Goal: Task Accomplishment & Management: Use online tool/utility

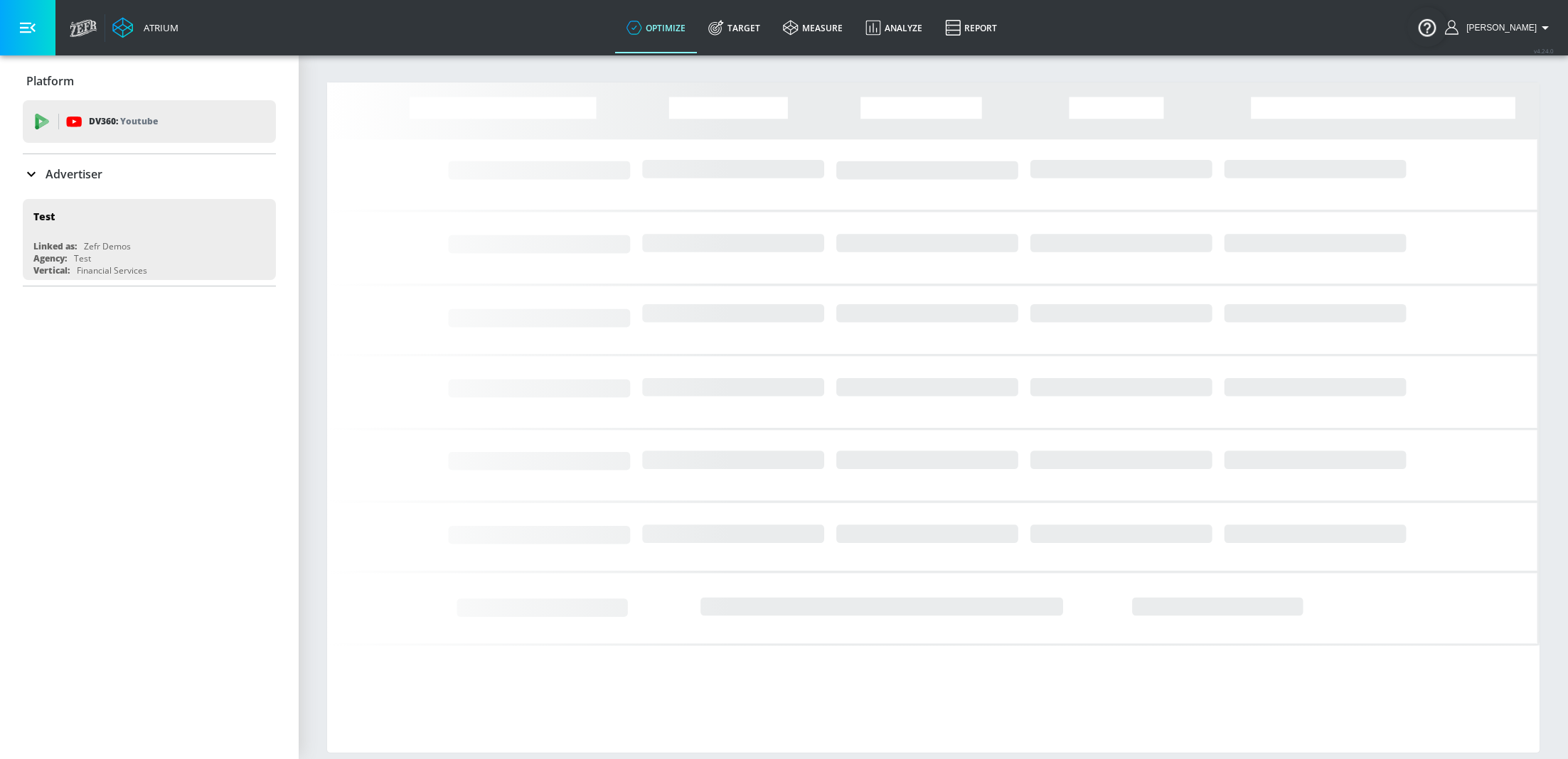
click at [83, 169] on p "Advertiser" at bounding box center [74, 174] width 57 height 16
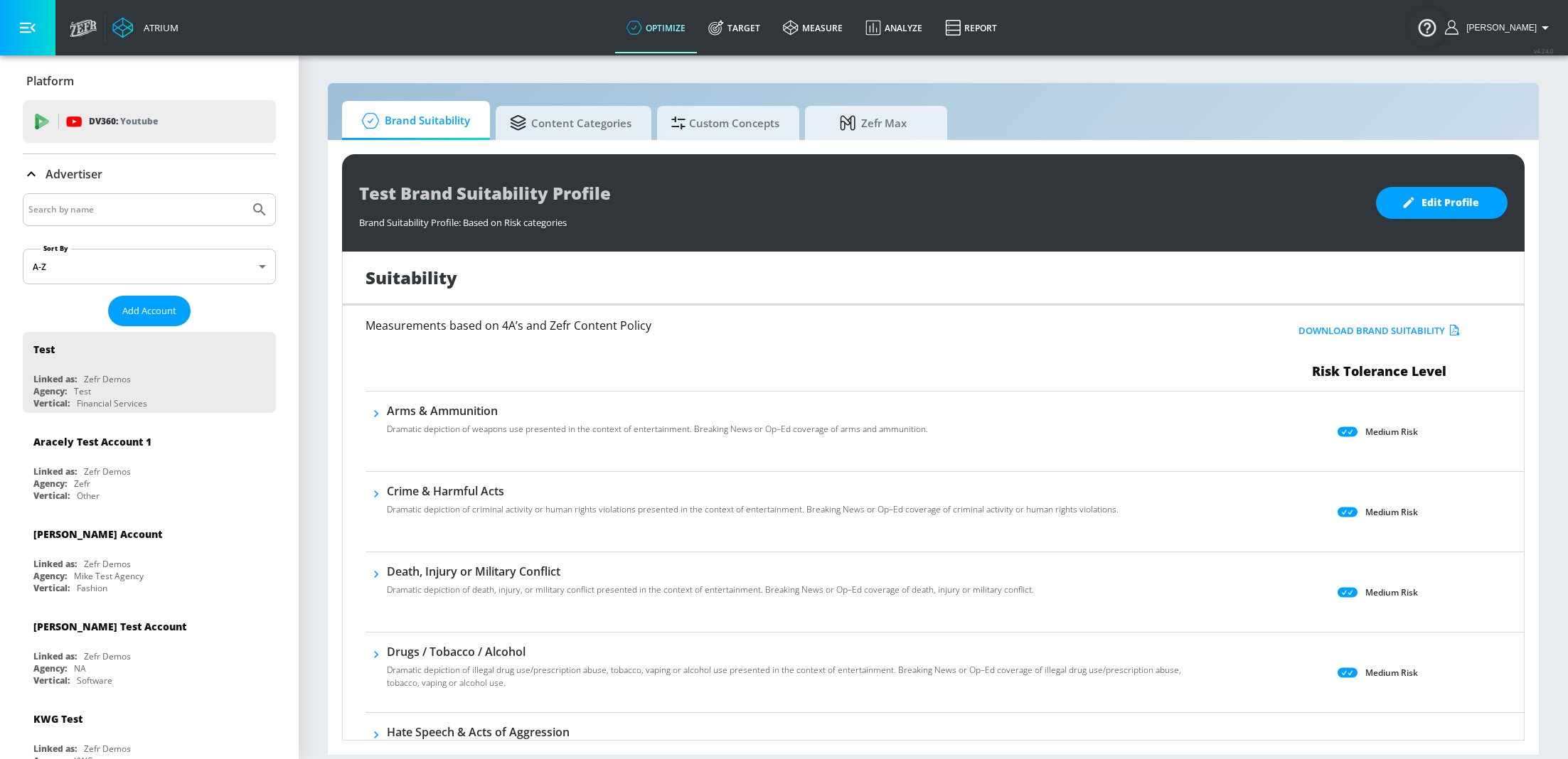
click at [131, 216] on input "Search by name" at bounding box center [136, 210] width 215 height 19
type input "sinners"
click at [244, 194] on button "Submit Search" at bounding box center [259, 210] width 31 height 31
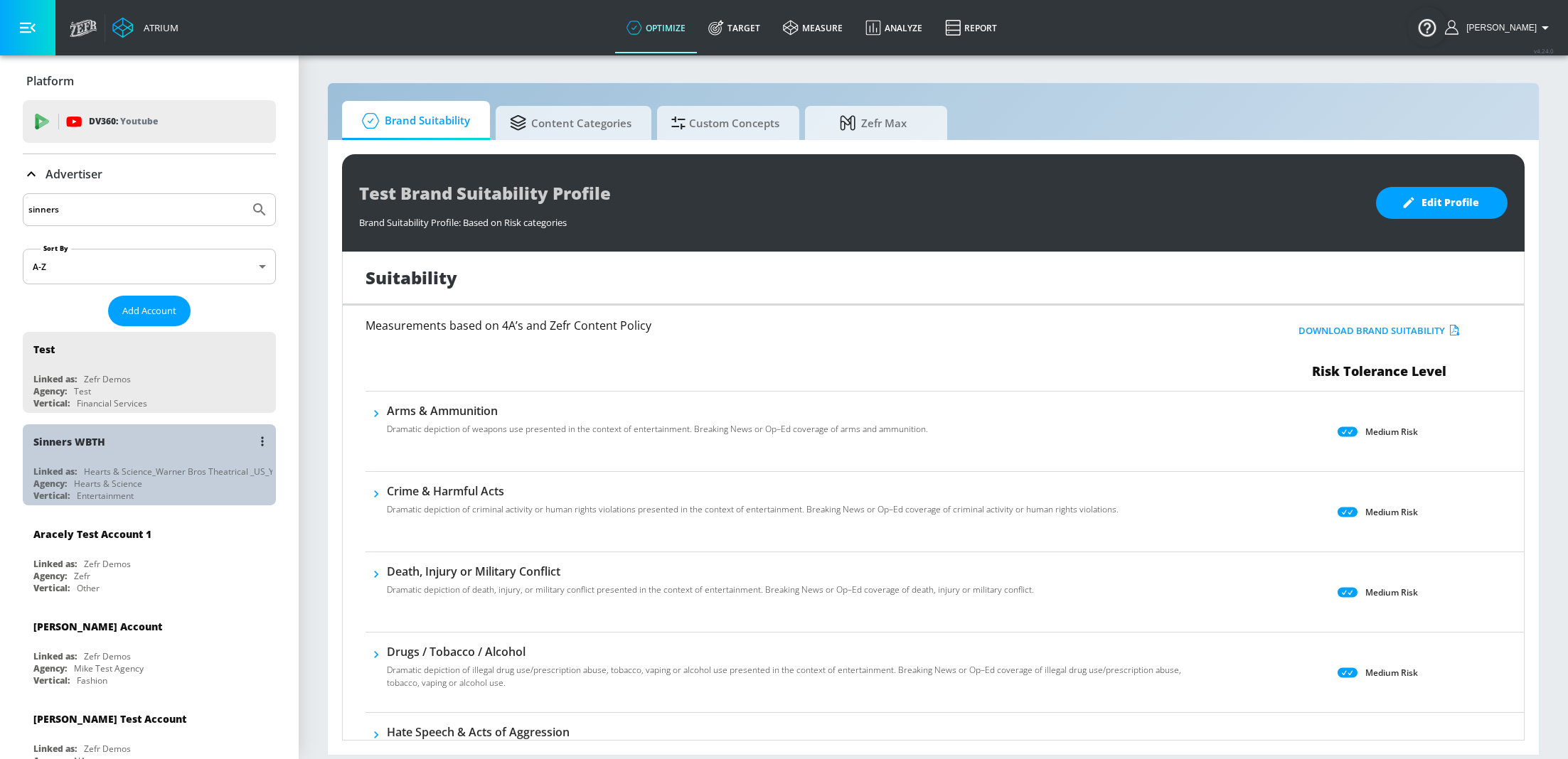
click at [97, 447] on div "Sinners WBTH" at bounding box center [153, 442] width 239 height 34
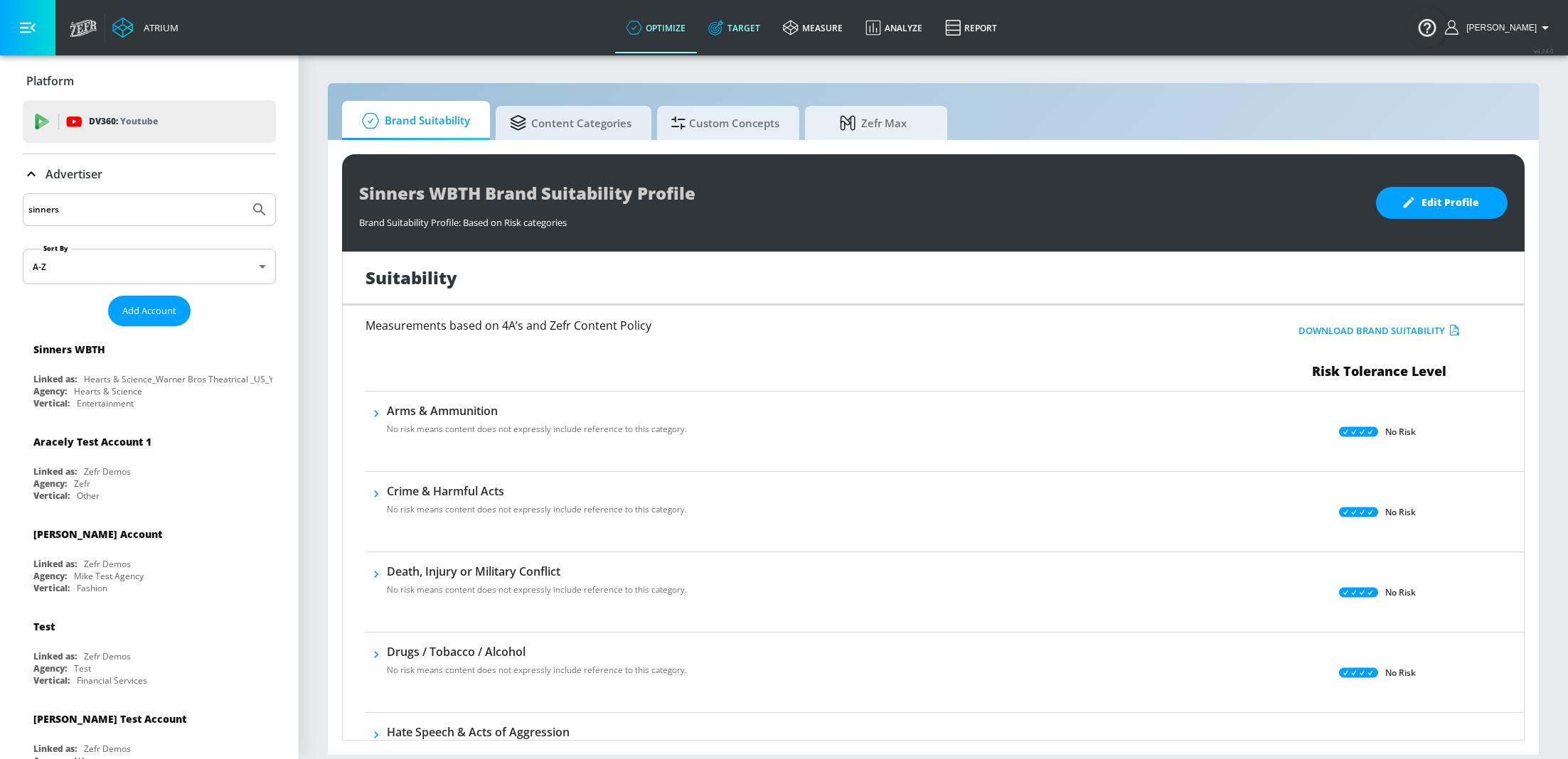
click at [754, 29] on link "Target" at bounding box center [733, 27] width 74 height 51
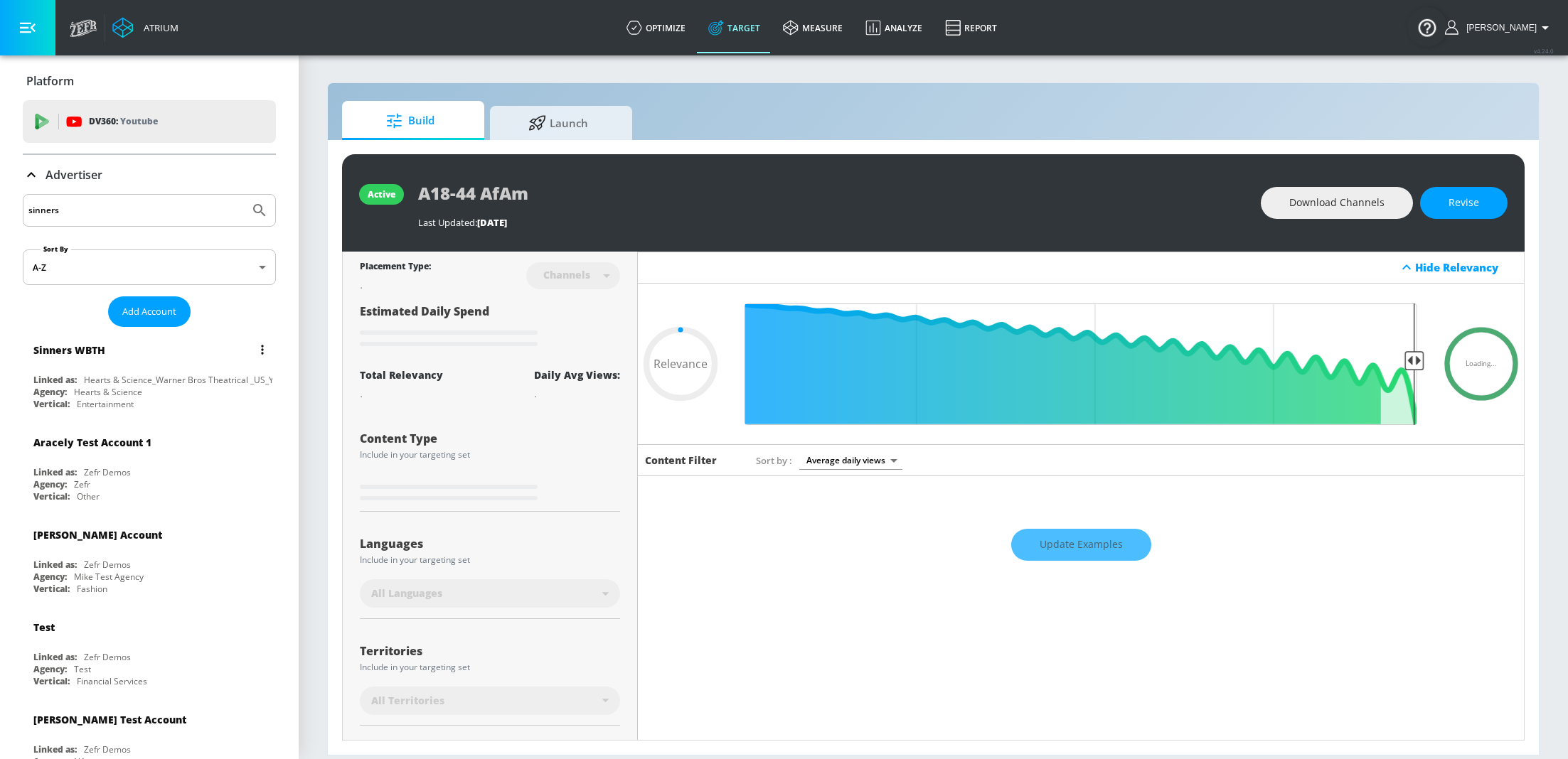
click at [131, 374] on div "Hearts & Science_Warner Bros Theatrical _US_YouTube_GoogleAds" at bounding box center [217, 379] width 266 height 12
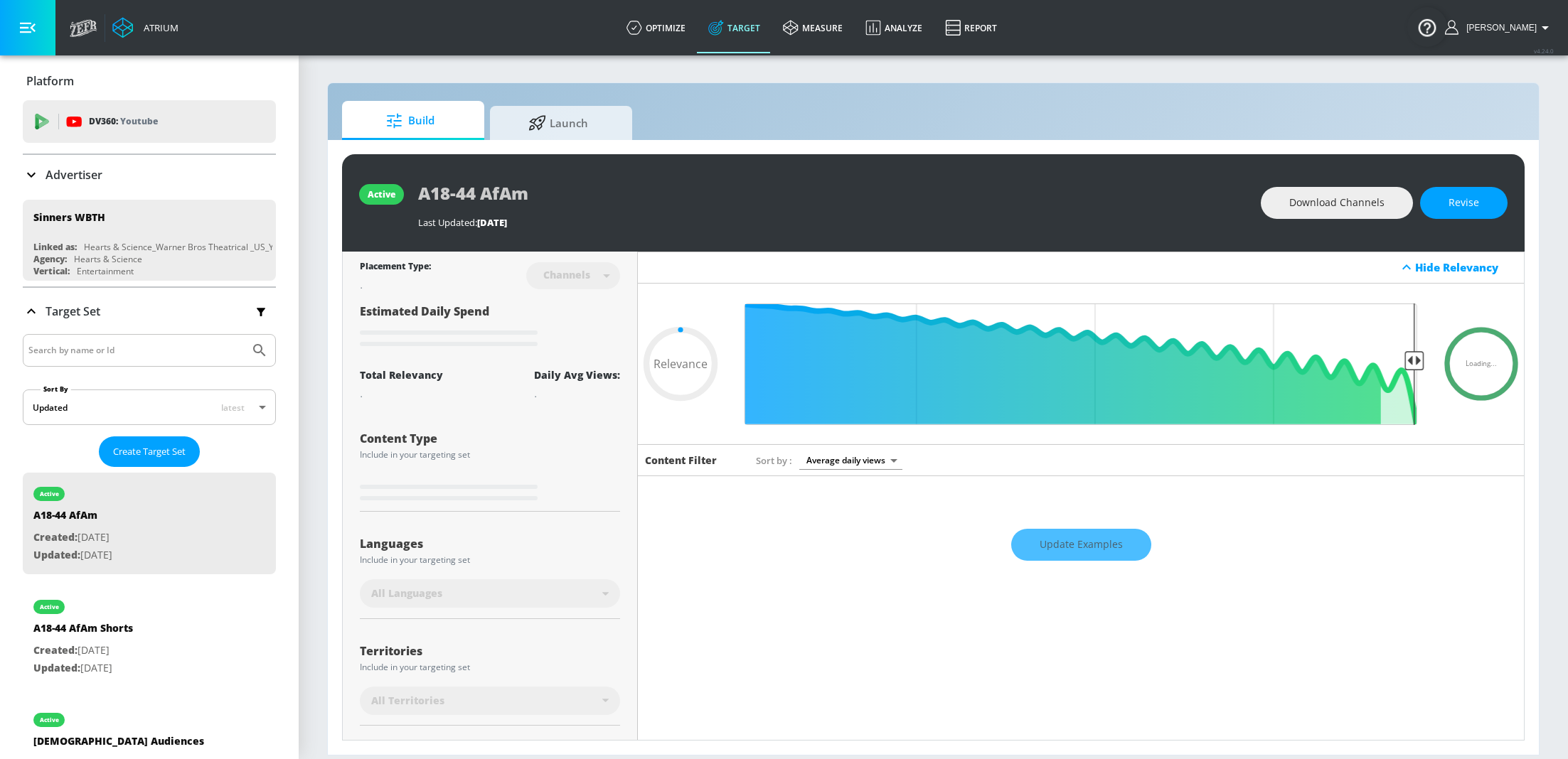
click at [34, 177] on icon at bounding box center [31, 175] width 17 height 17
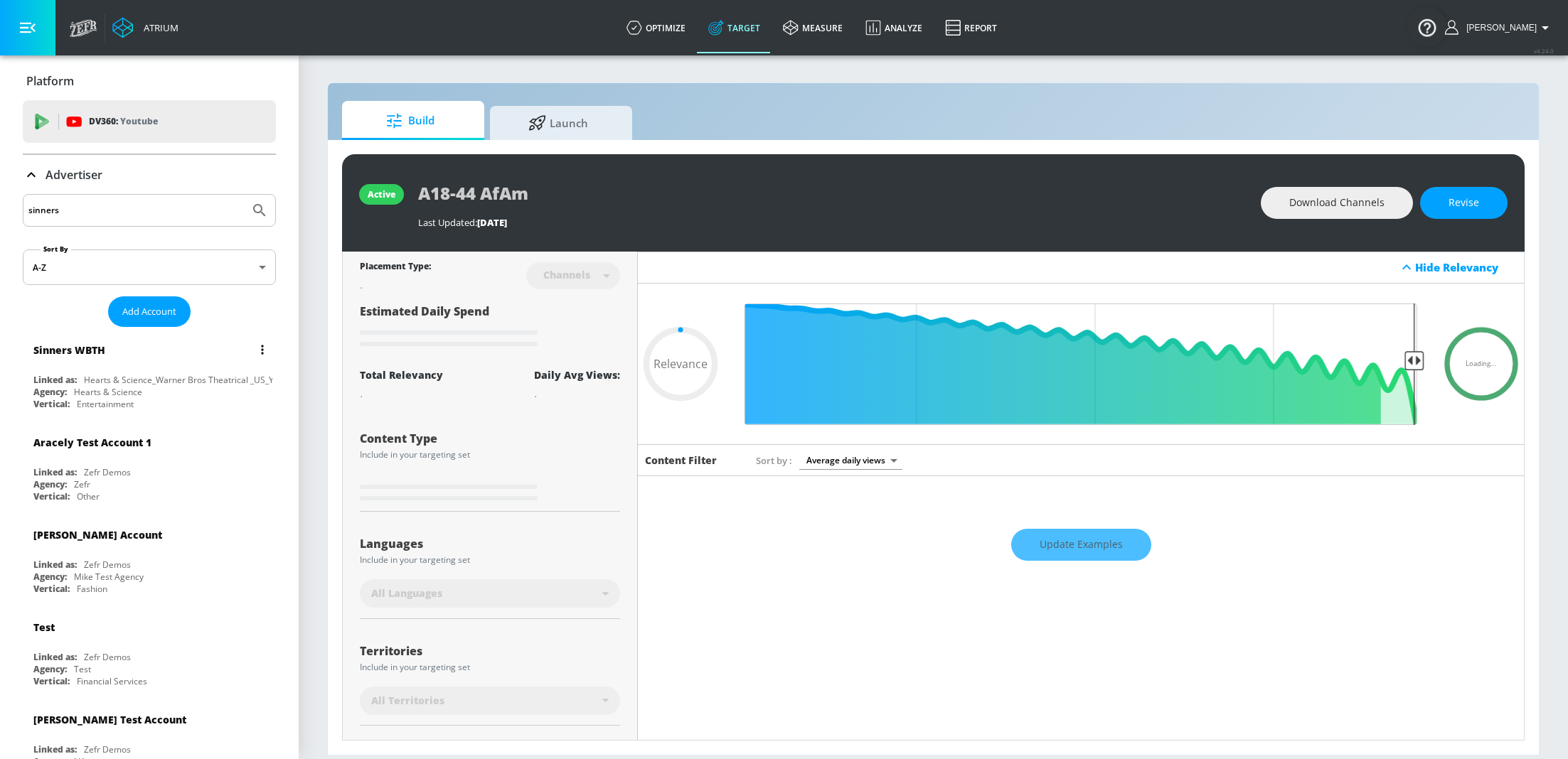
click at [118, 387] on div "Hearts & Science" at bounding box center [107, 392] width 68 height 12
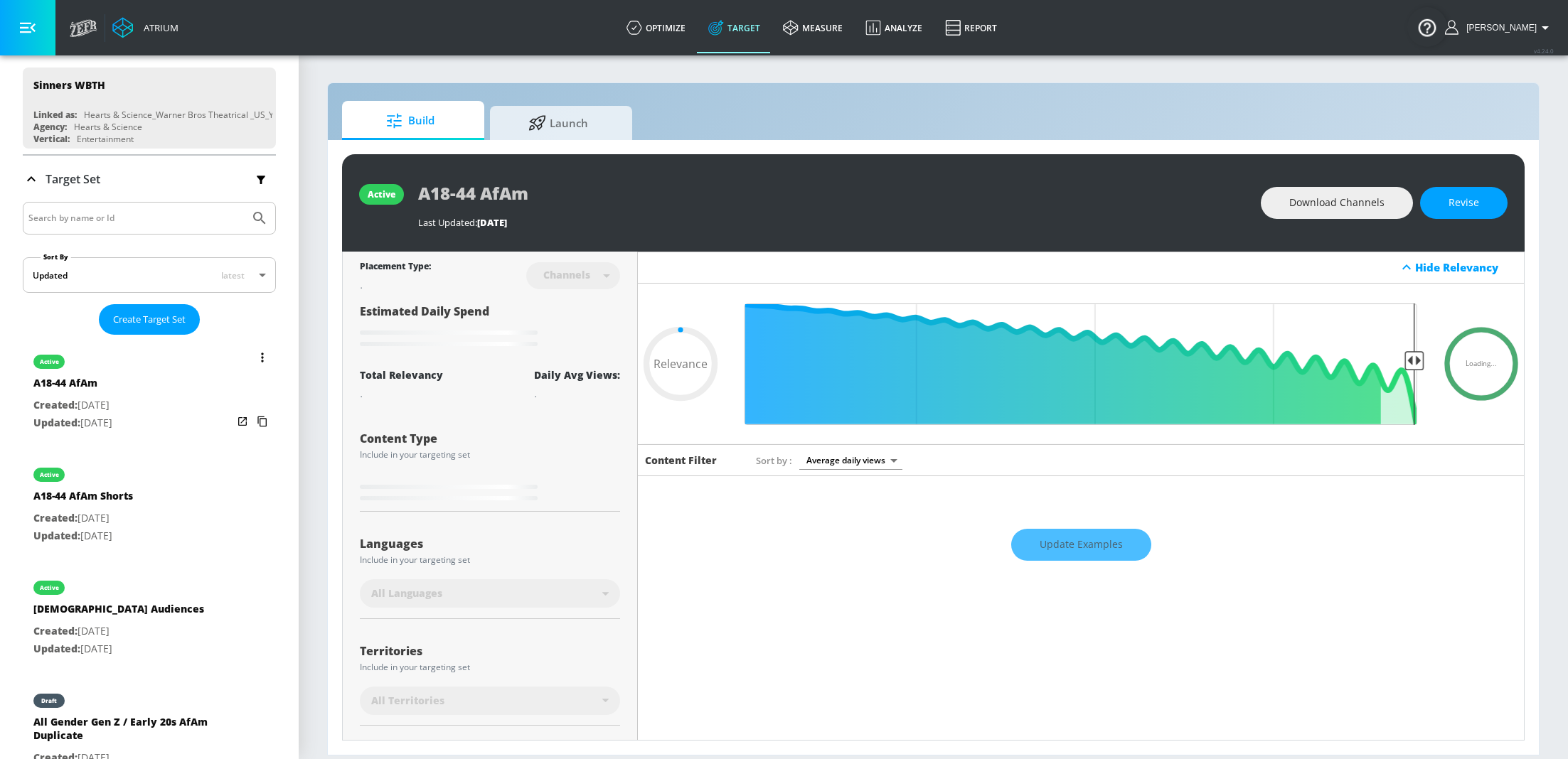
scroll to position [154, 0]
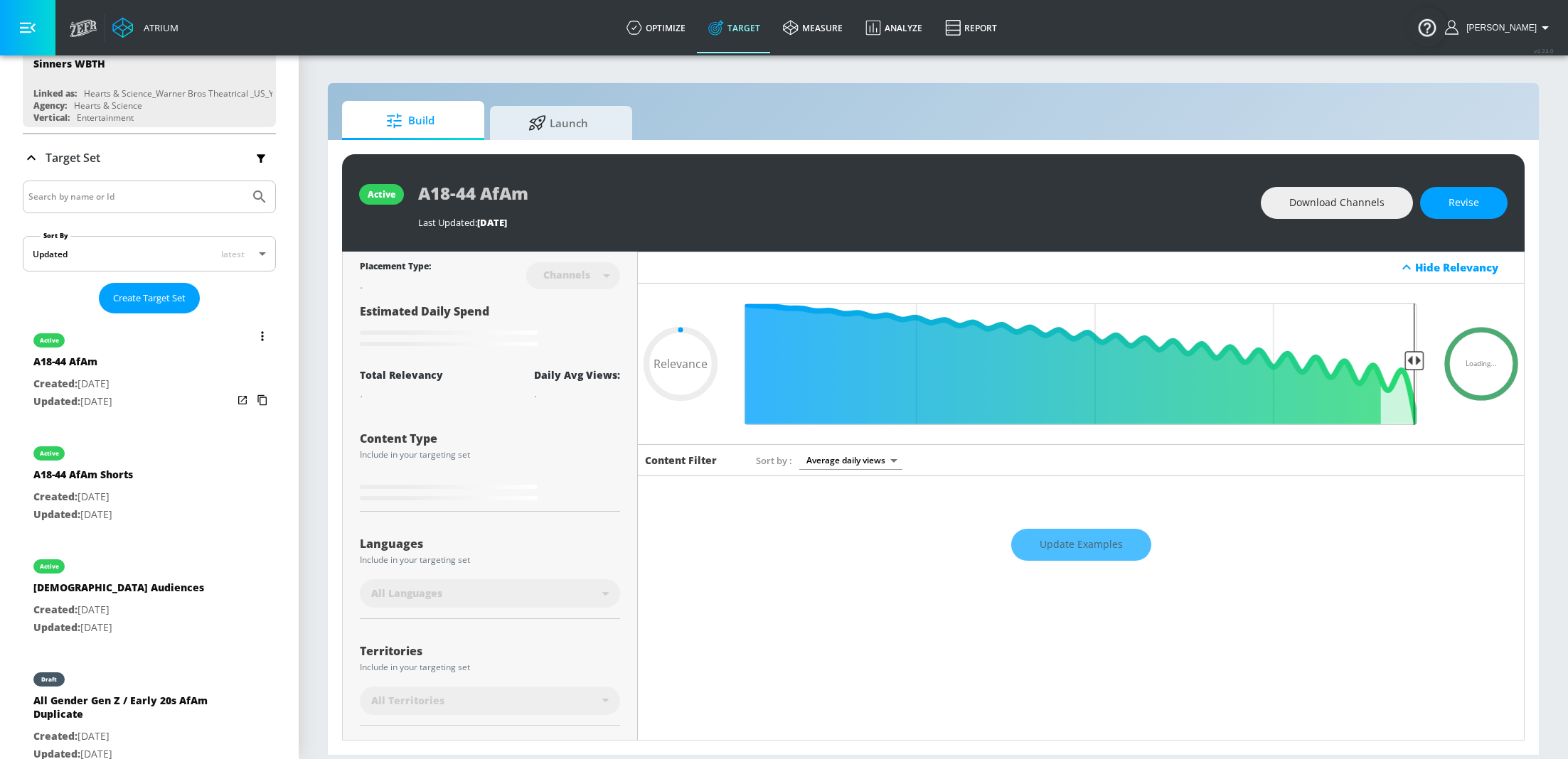
click at [157, 410] on div "active A18-44 AfAm Created: [DATE] Updated: [DATE]" at bounding box center [149, 370] width 253 height 102
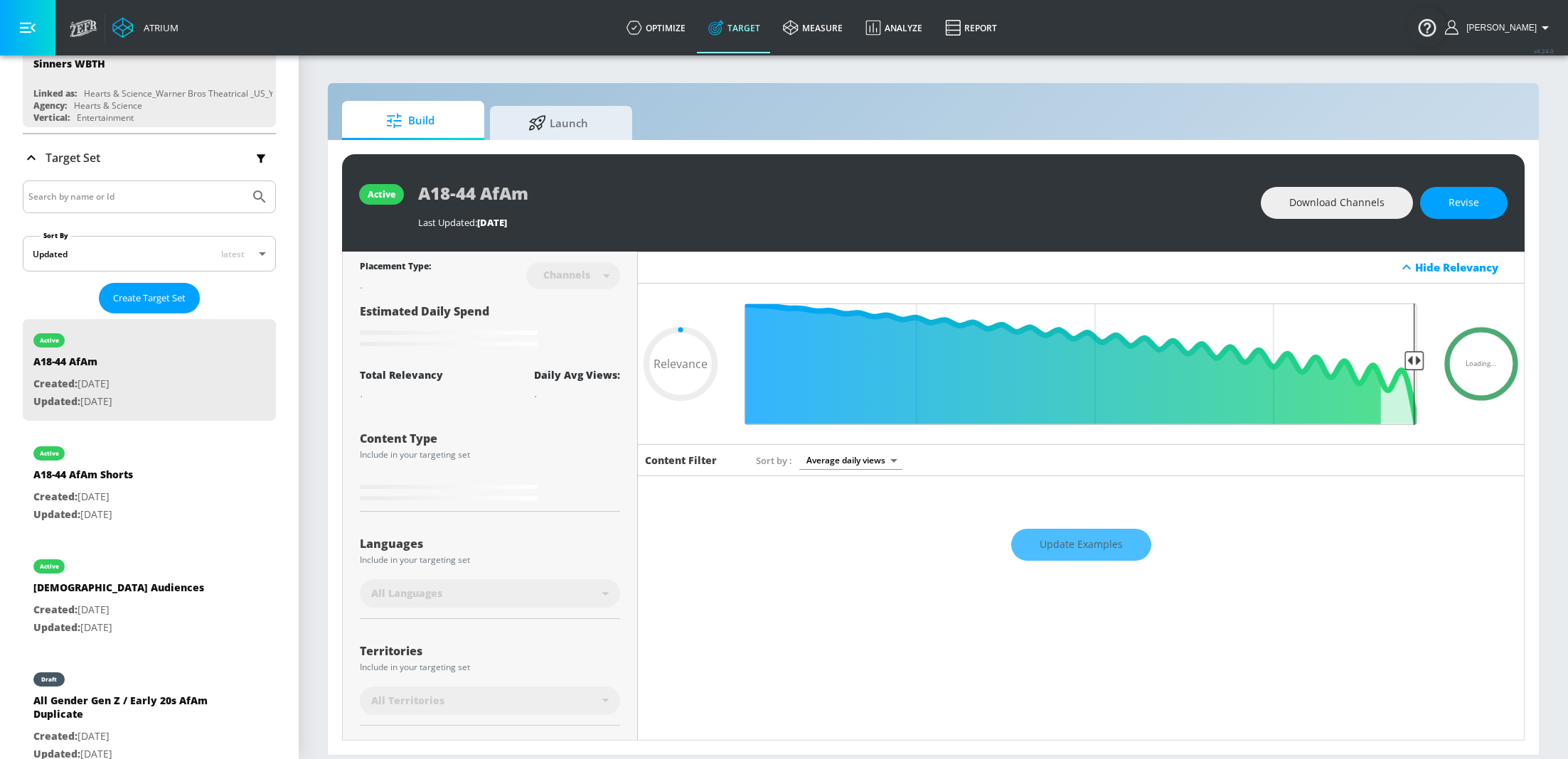
click at [1070, 547] on div "Update Examples" at bounding box center [1081, 544] width 885 height 50
type input "0.6"
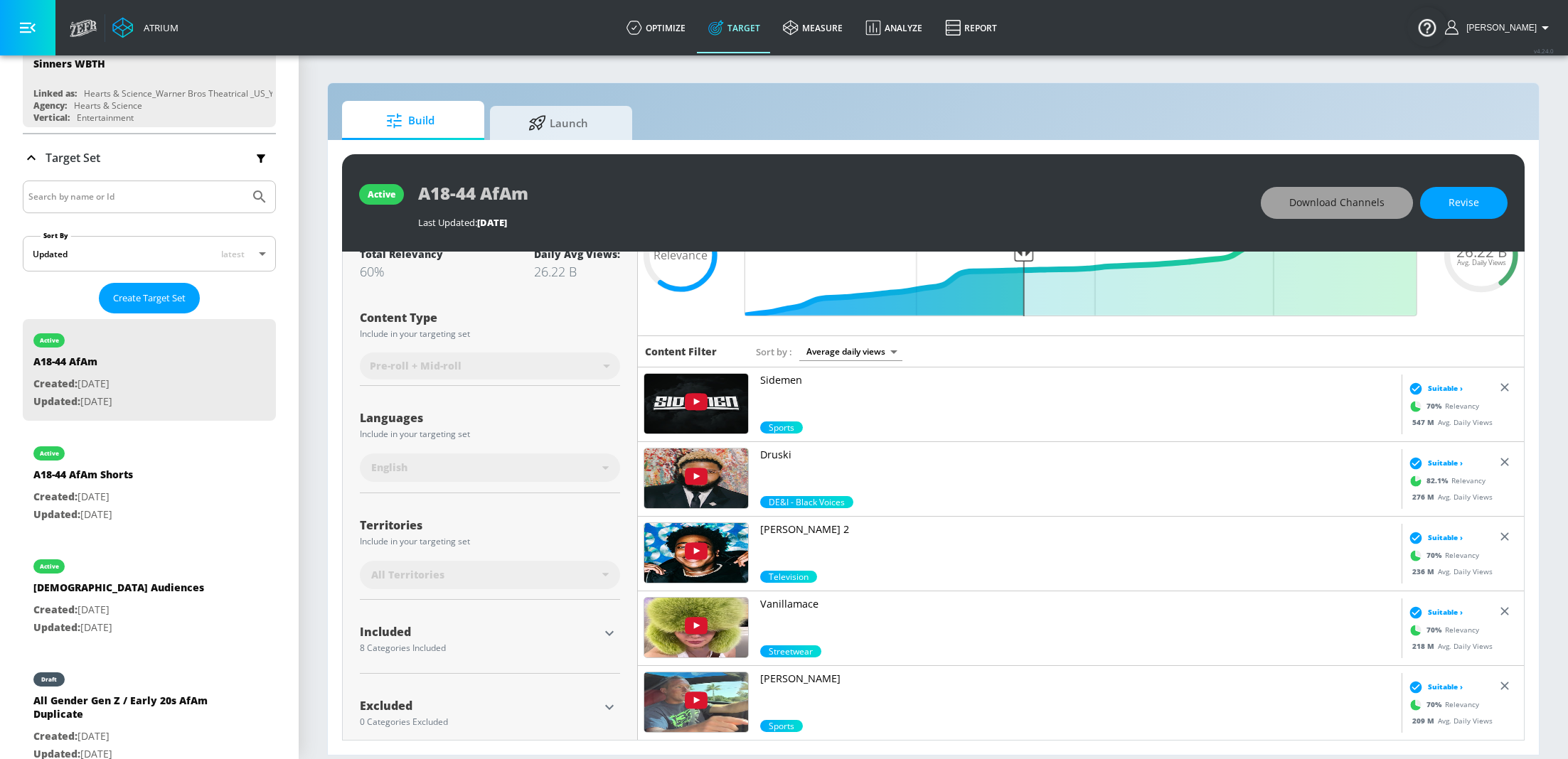
click at [1337, 205] on span "Download Channels" at bounding box center [1337, 203] width 96 height 18
click at [165, 479] on div "active A18-44 AfAm Shorts Created: [DATE] Updated: [DATE]" at bounding box center [149, 483] width 253 height 102
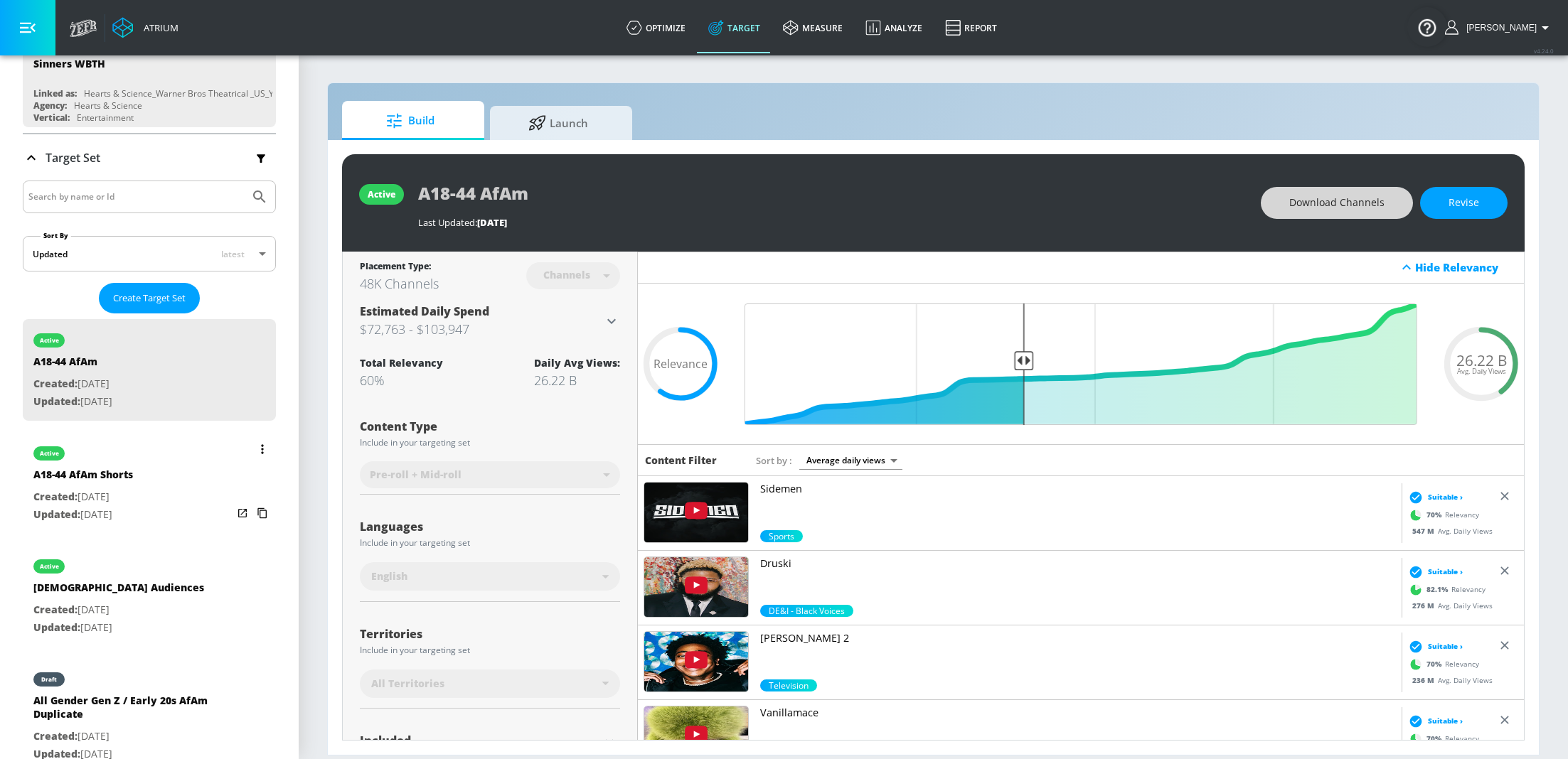
click at [125, 495] on p "Created: [DATE]" at bounding box center [83, 497] width 100 height 18
type input "A18-44 AfAm Shorts"
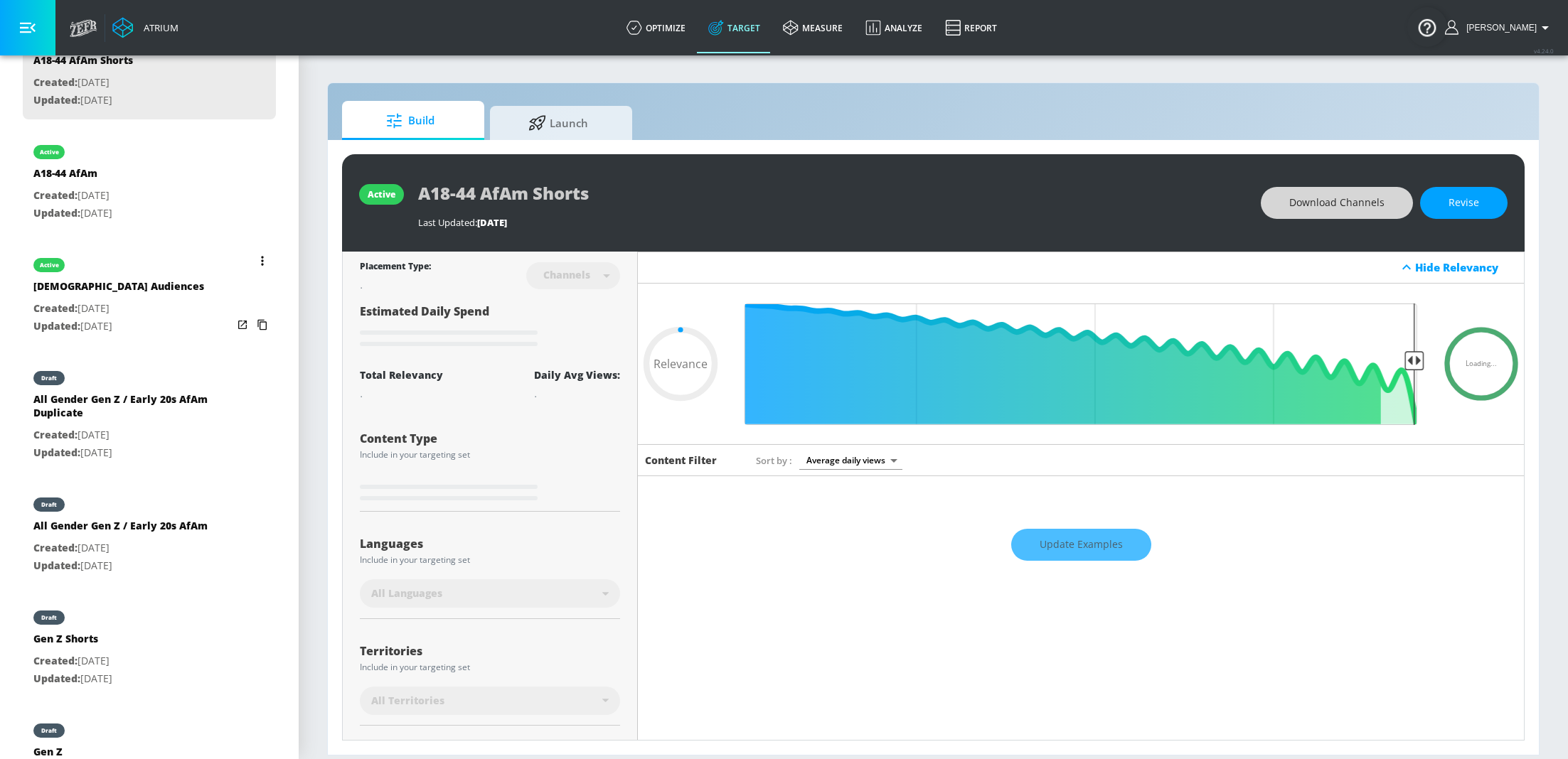
scroll to position [516, 0]
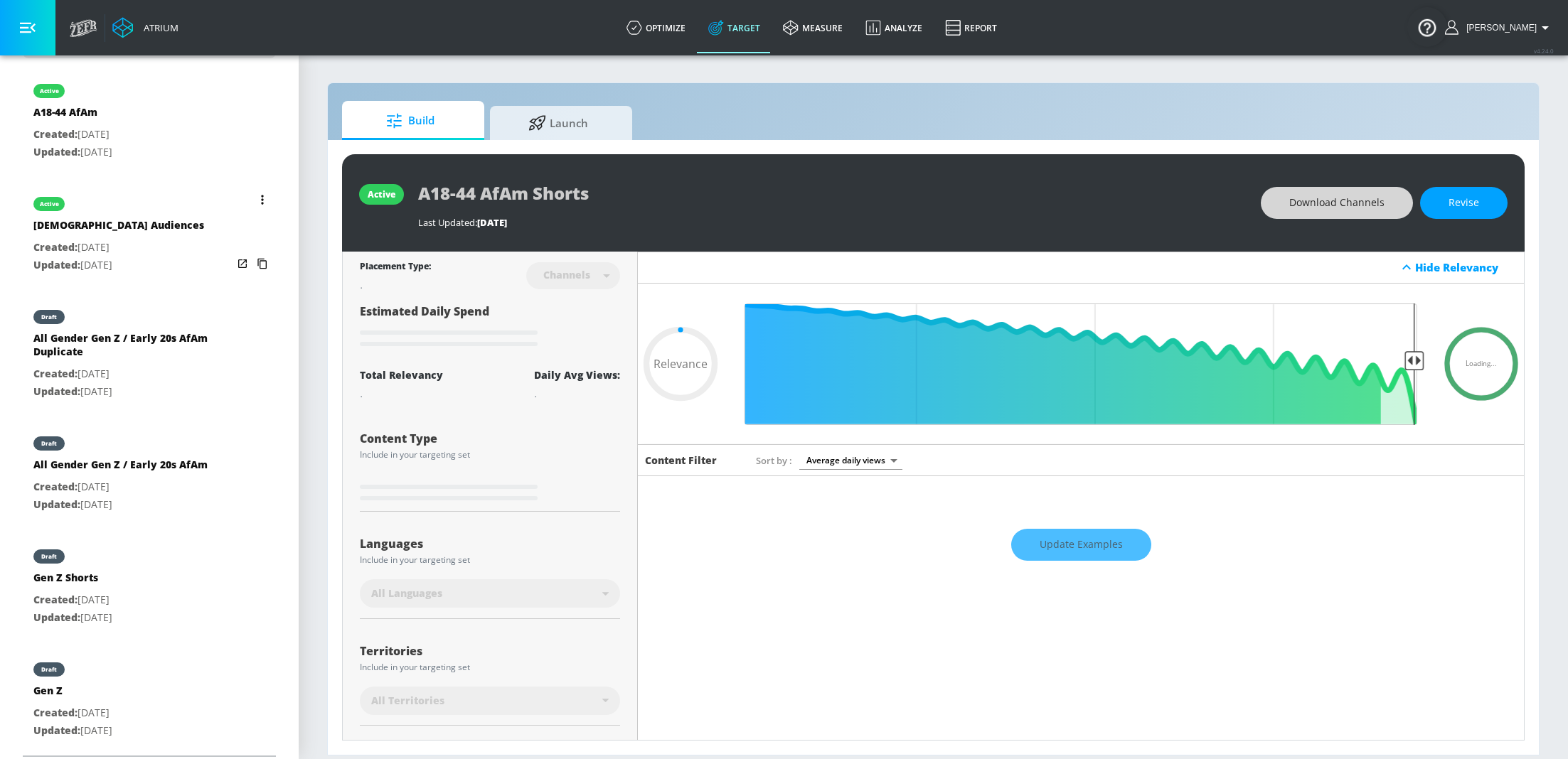
type input "0.6"
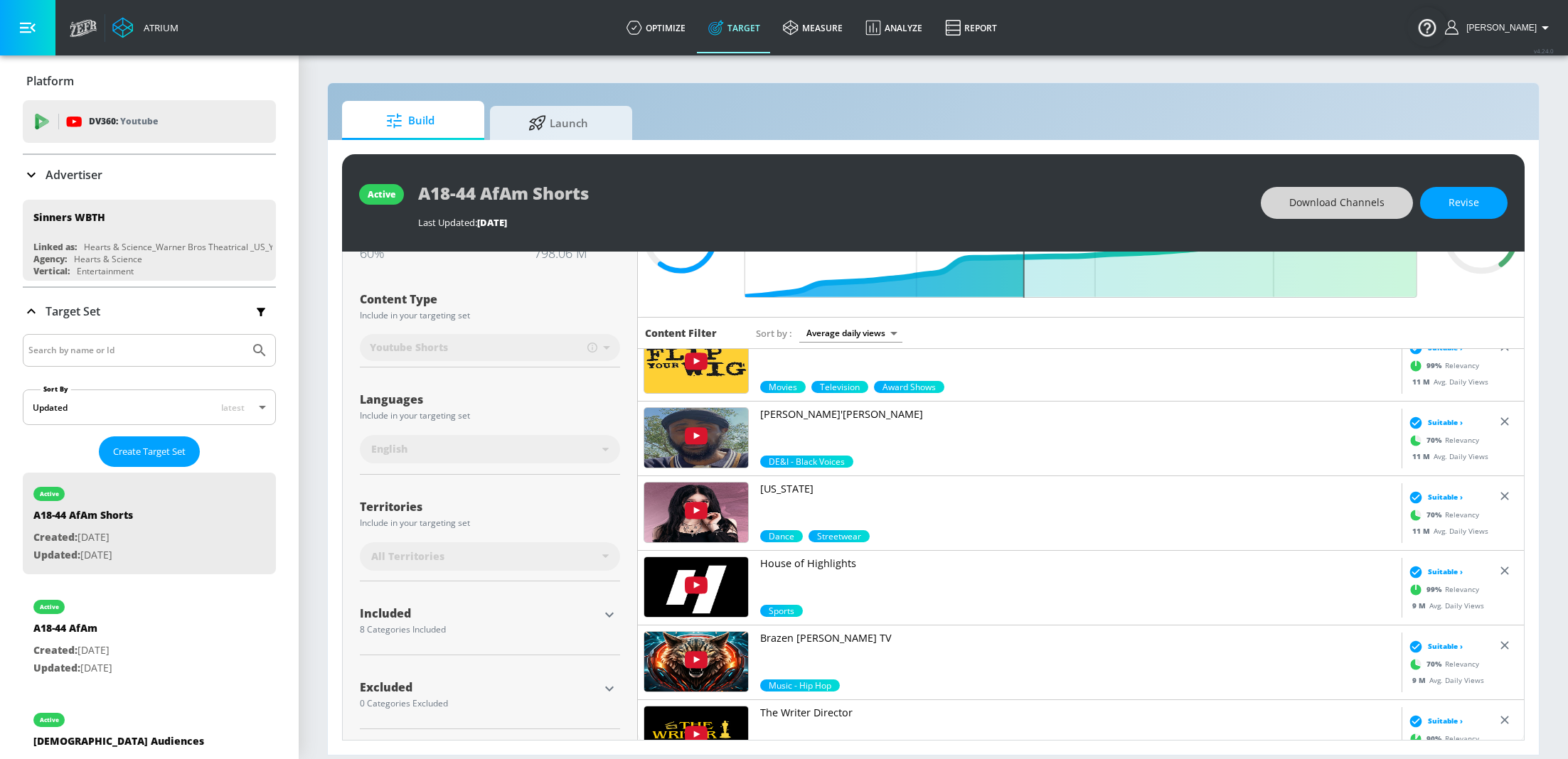
scroll to position [0, 0]
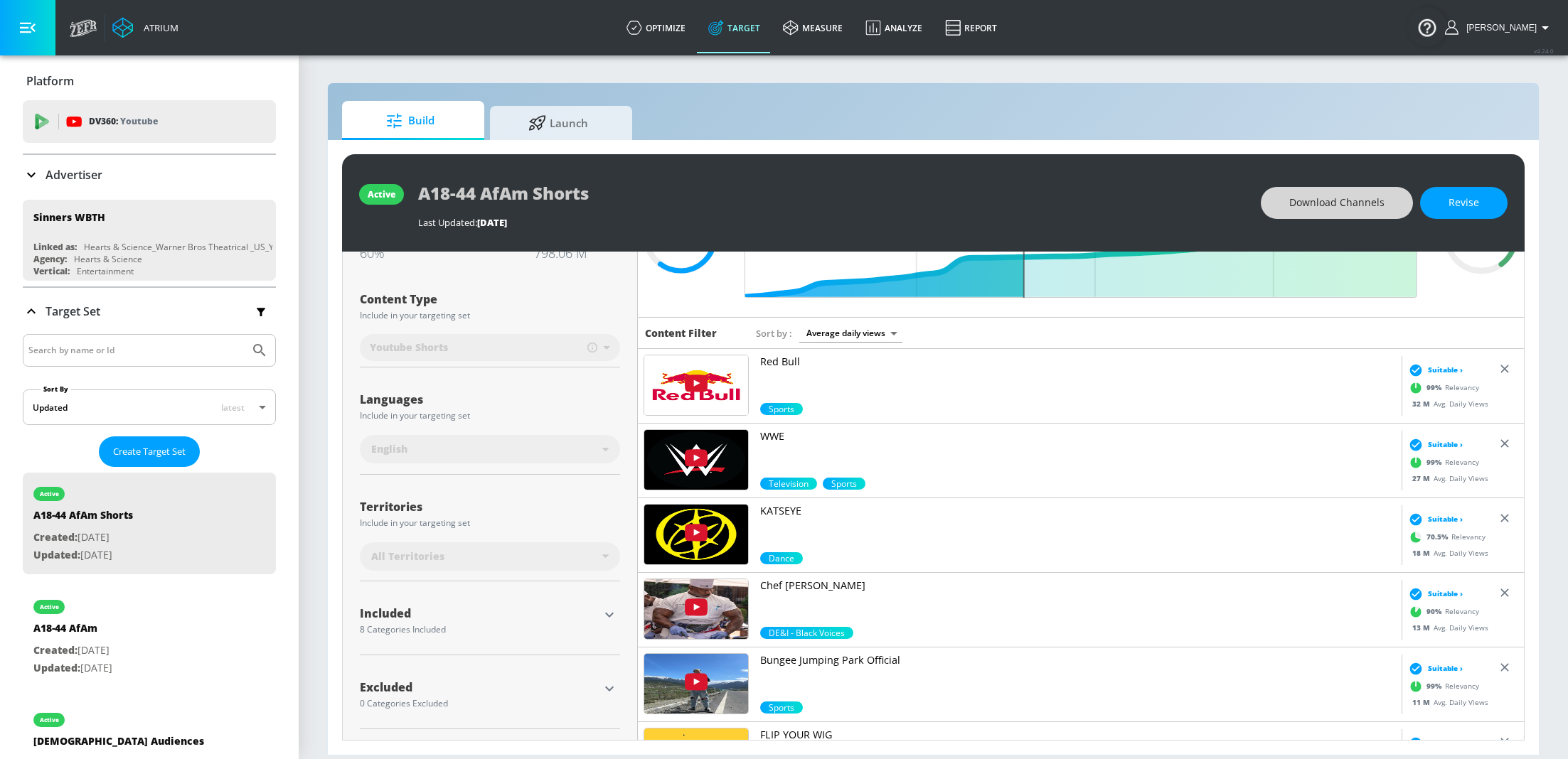
click at [81, 168] on p "Advertiser" at bounding box center [74, 175] width 57 height 16
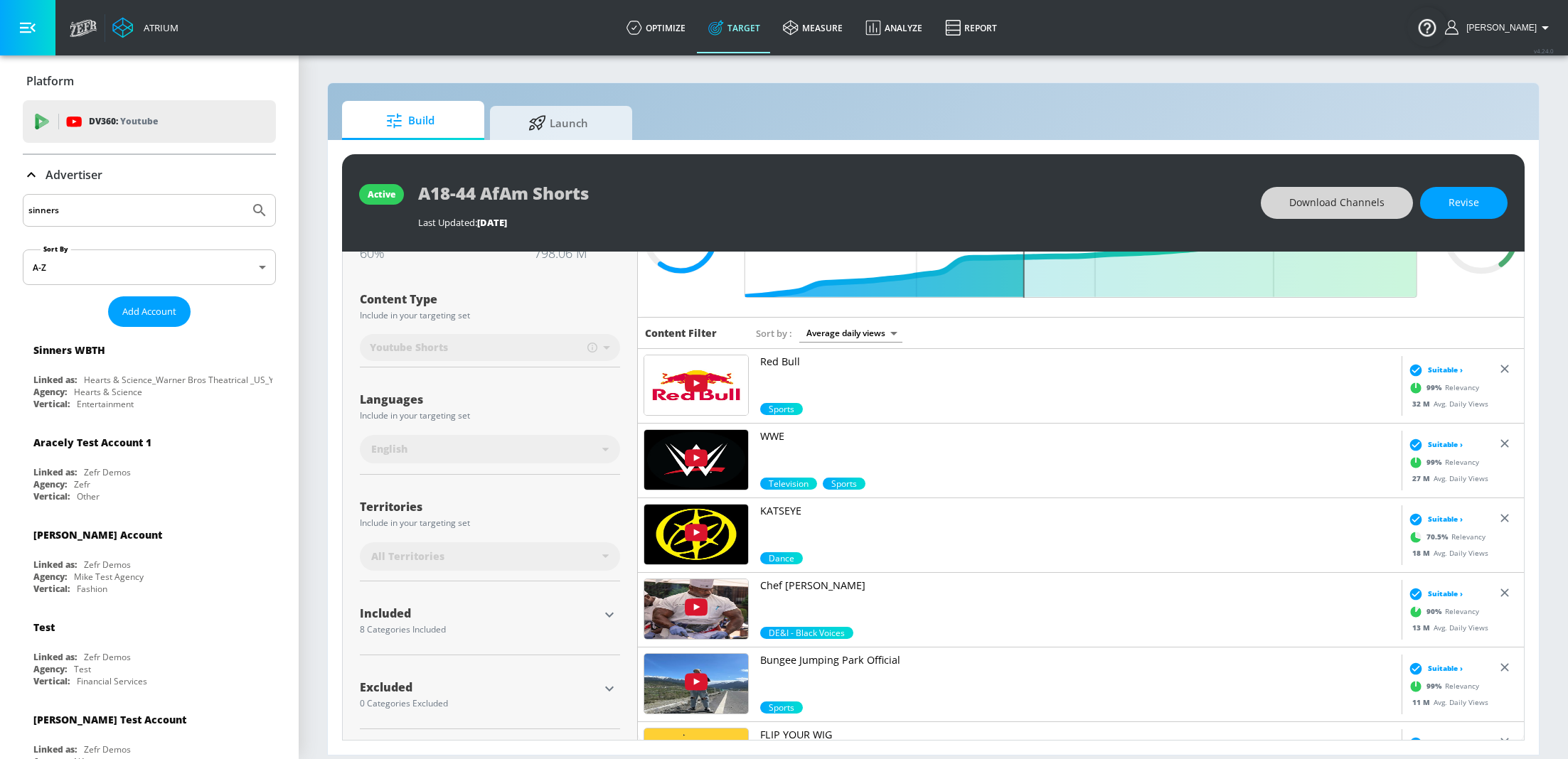
click at [102, 215] on input "sinners" at bounding box center [136, 211] width 215 height 19
type input "wbth"
click at [244, 195] on button "Submit Search" at bounding box center [259, 211] width 31 height 31
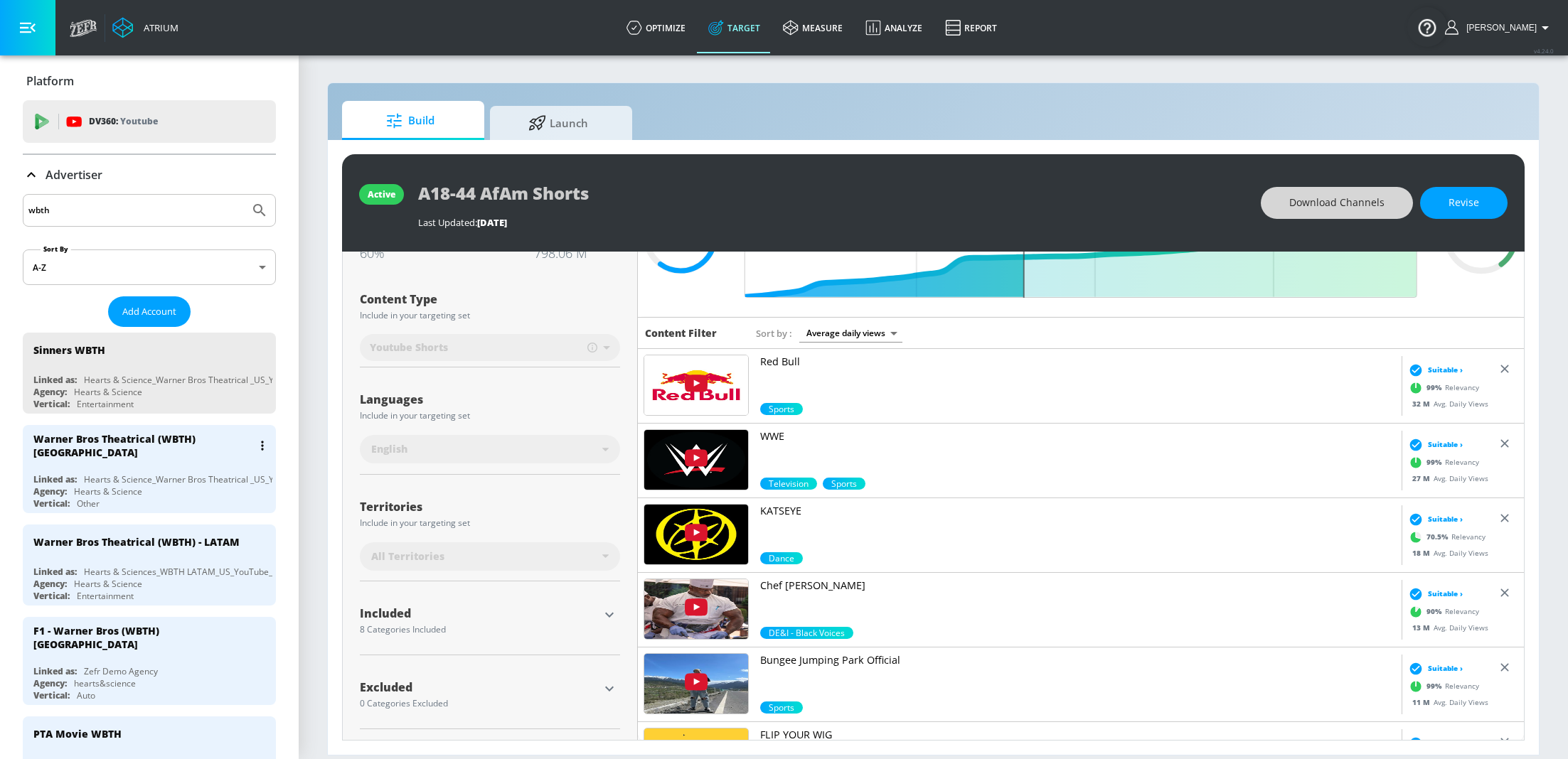
click at [131, 473] on div "Hearts & Science_Warner Bros Theatrical _US_YouTube_GoogleAds" at bounding box center [217, 479] width 266 height 12
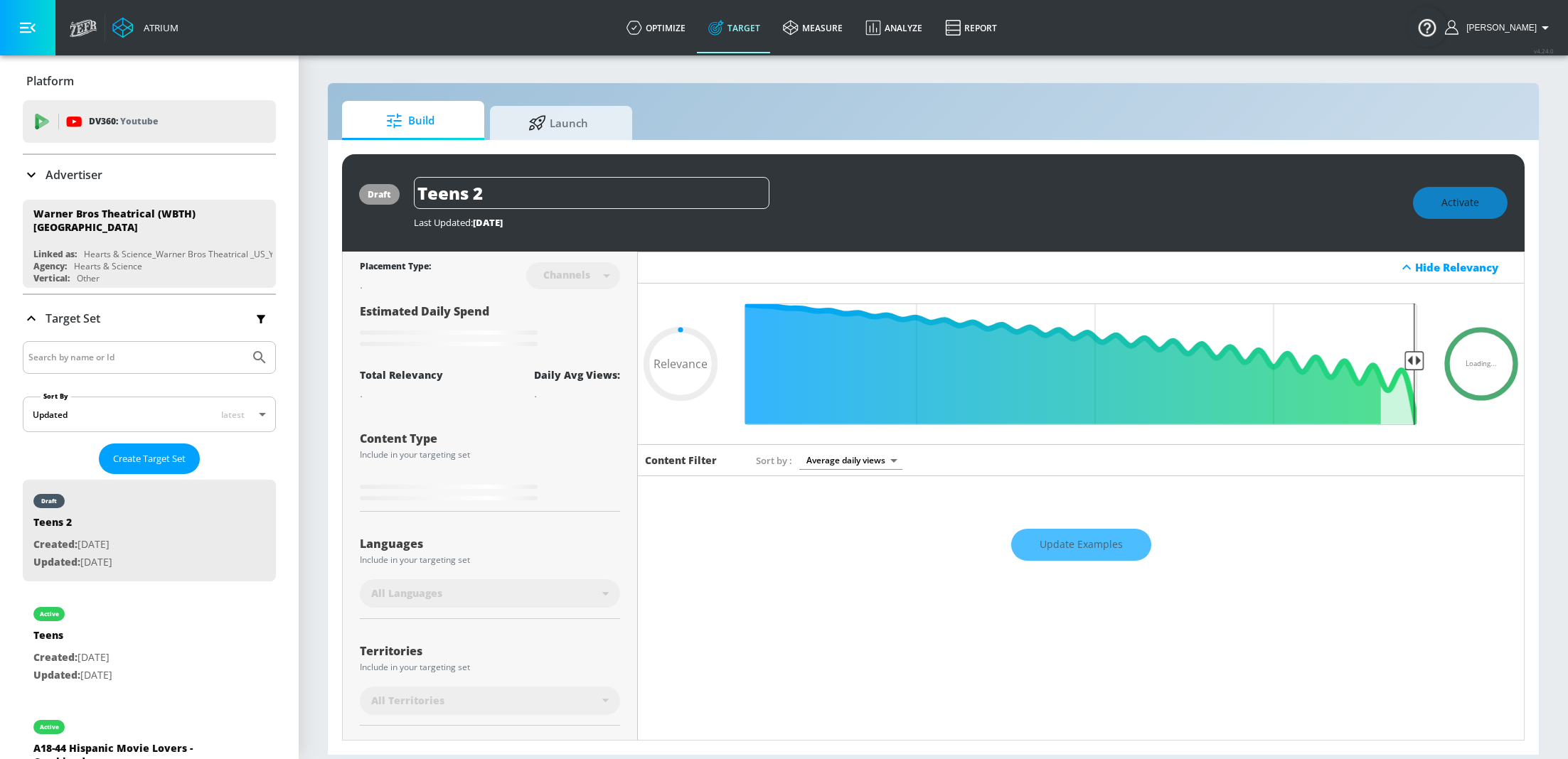
type input "0.6"
